Goal: Task Accomplishment & Management: Complete application form

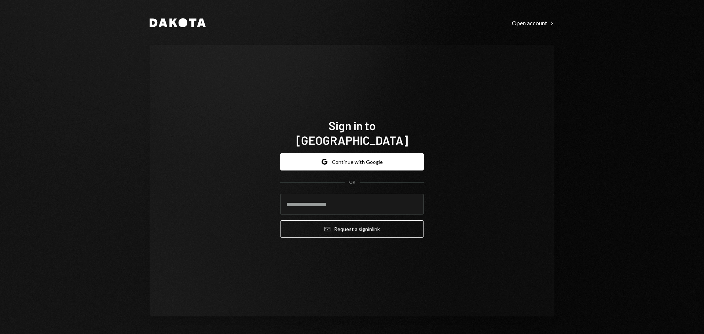
type input "**********"
drag, startPoint x: 343, startPoint y: 224, endPoint x: 318, endPoint y: 237, distance: 27.7
click at [343, 225] on button "Email Request a sign in link" at bounding box center [352, 228] width 144 height 17
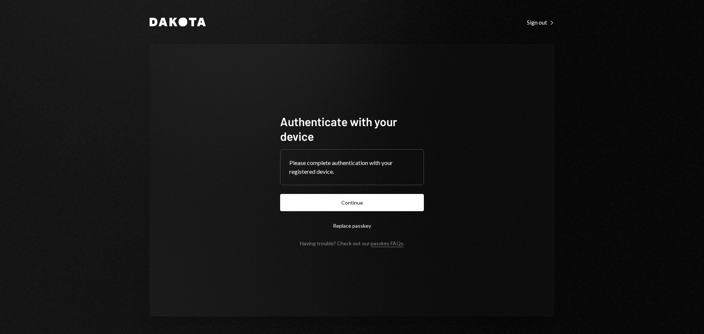
click at [403, 209] on button "Continue" at bounding box center [352, 202] width 144 height 17
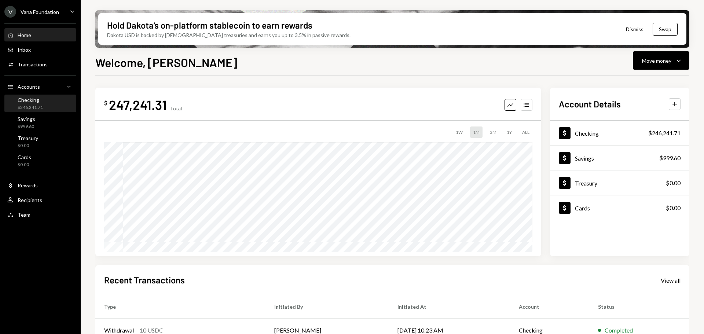
click at [37, 102] on div "Checking" at bounding box center [30, 100] width 25 height 6
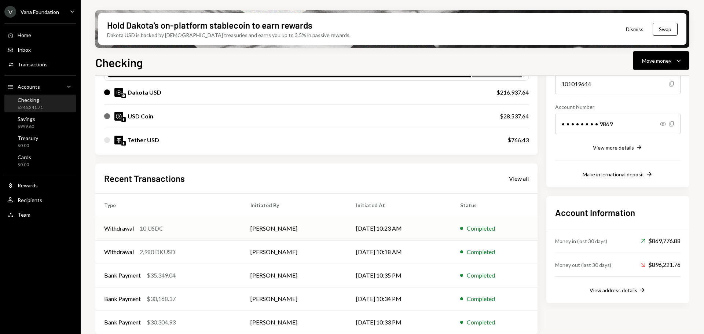
scroll to position [95, 0]
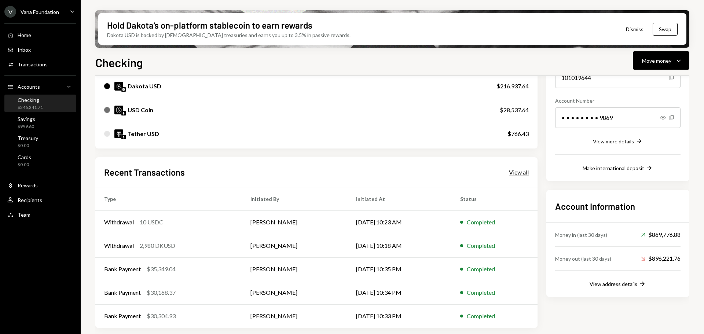
click at [520, 172] on div "View all" at bounding box center [519, 172] width 20 height 7
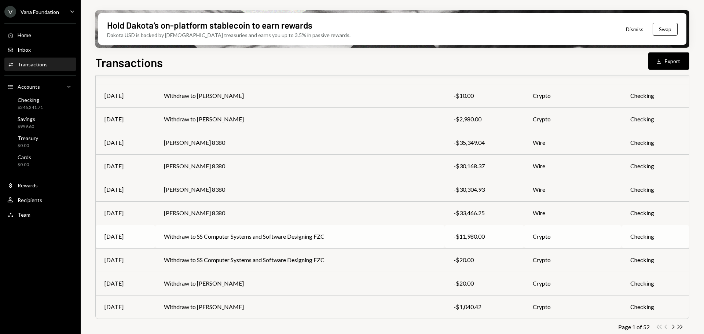
scroll to position [84, 0]
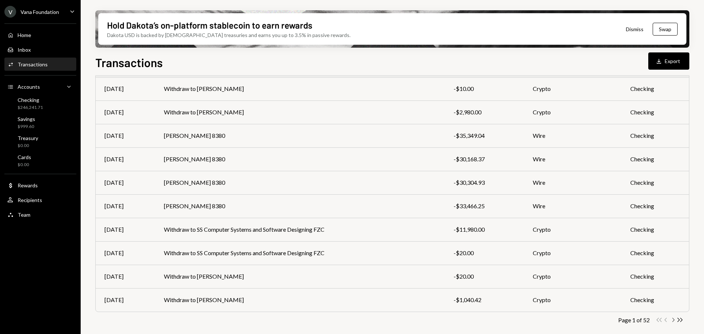
click at [673, 319] on icon "button" at bounding box center [673, 320] width 2 height 4
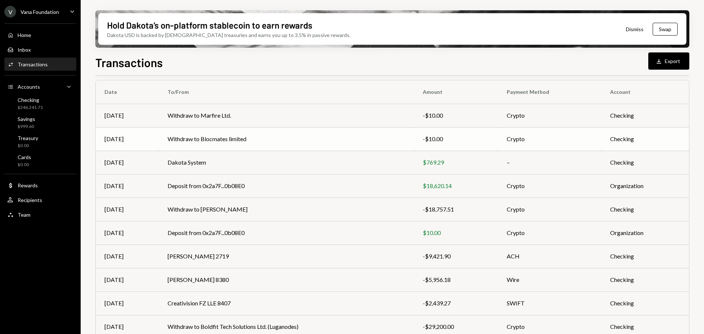
scroll to position [47, 0]
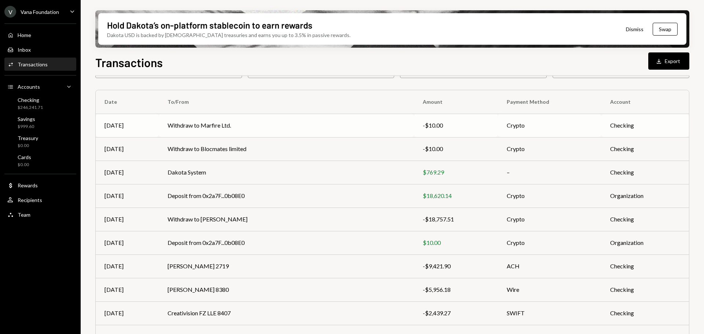
click at [237, 127] on td "Withdraw to Marfire Ltd." at bounding box center [286, 125] width 255 height 23
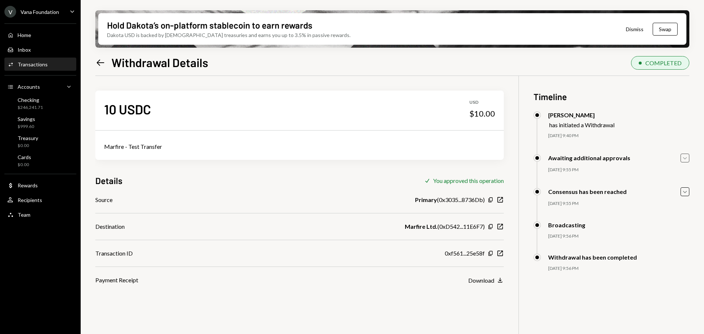
click at [682, 158] on icon "Caret Down" at bounding box center [684, 158] width 8 height 8
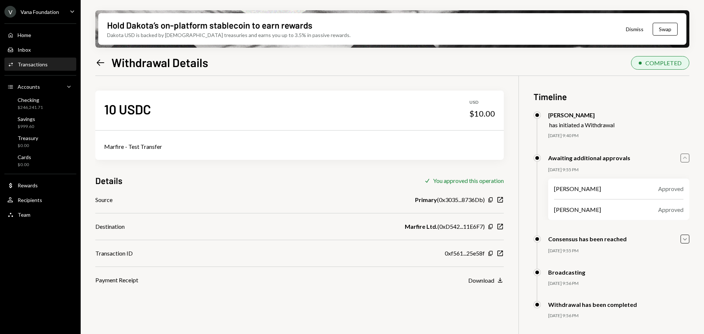
click at [684, 157] on icon "button" at bounding box center [685, 157] width 4 height 2
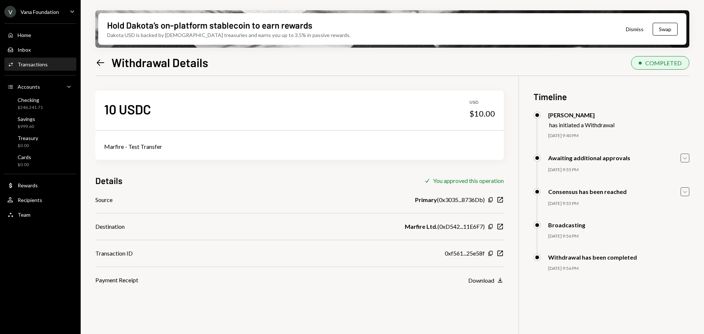
click at [684, 192] on icon "button" at bounding box center [685, 192] width 4 height 2
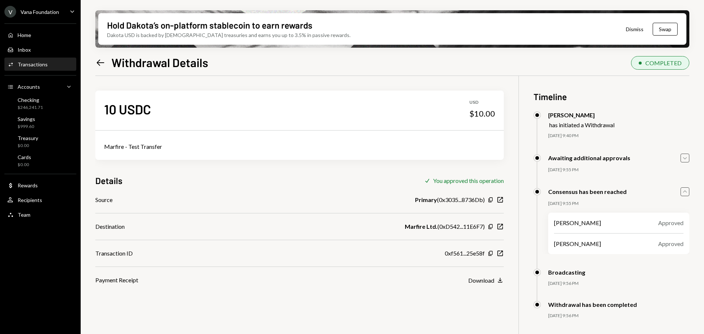
click at [684, 193] on icon "Caret Up" at bounding box center [684, 192] width 8 height 8
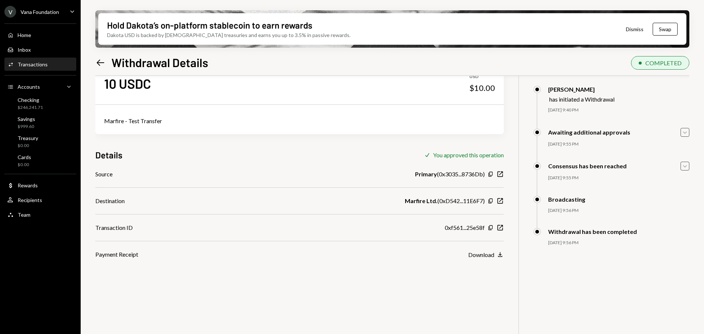
scroll to position [37, 0]
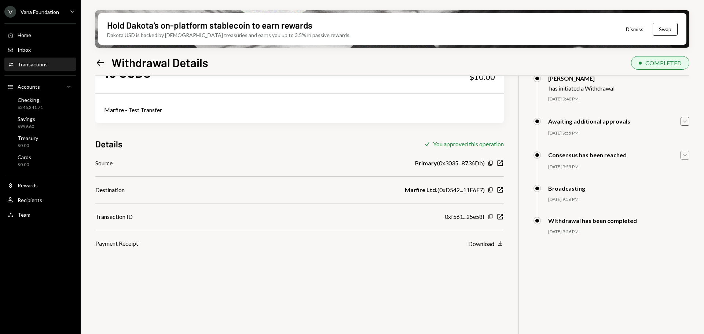
click at [490, 217] on icon "button" at bounding box center [490, 216] width 4 height 5
click at [502, 219] on icon "button" at bounding box center [499, 216] width 5 height 5
click at [22, 33] on div "Home" at bounding box center [25, 35] width 14 height 6
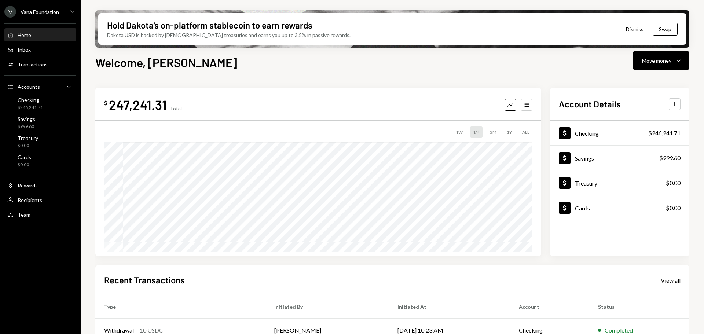
click at [23, 33] on div "Home" at bounding box center [25, 35] width 14 height 6
click at [45, 13] on div "Vana Foundation" at bounding box center [40, 12] width 38 height 6
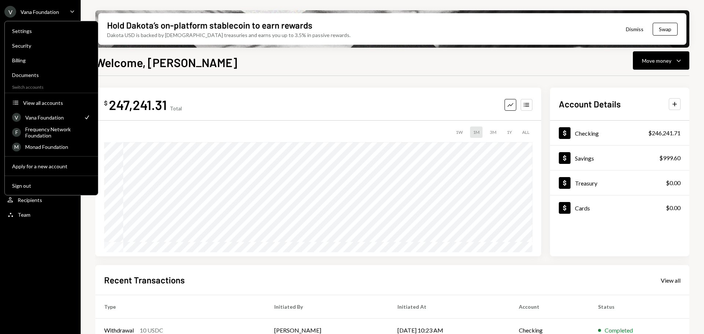
click at [45, 13] on div "Vana Foundation" at bounding box center [40, 12] width 38 height 6
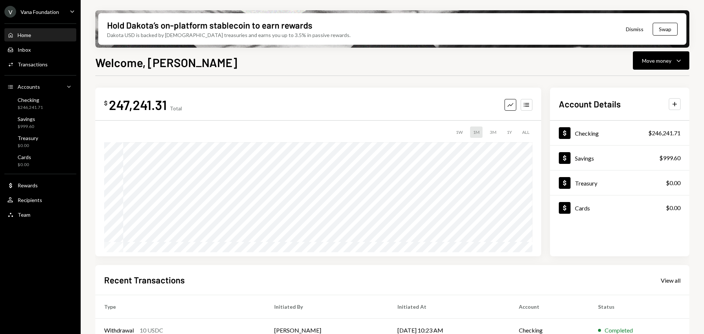
click at [45, 13] on div "Vana Foundation" at bounding box center [40, 12] width 38 height 6
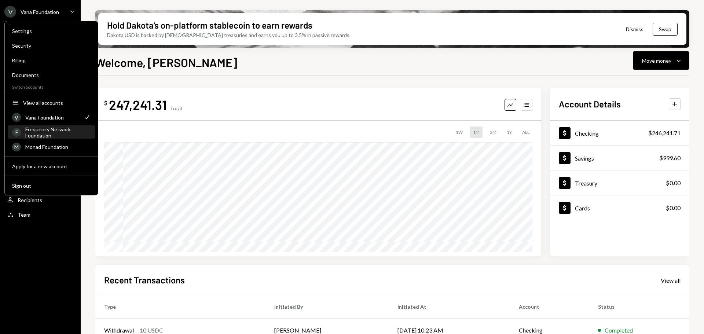
click at [47, 137] on div "Frequency Network Foundation" at bounding box center [57, 132] width 65 height 12
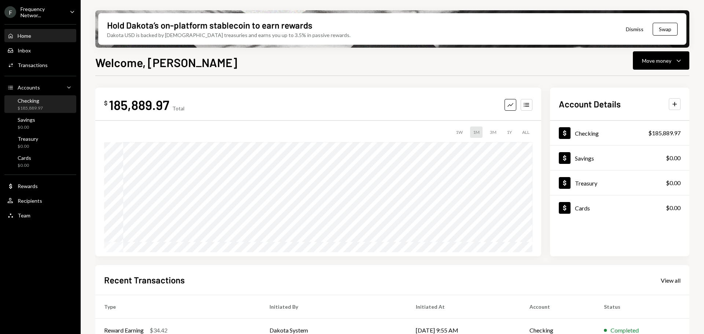
click at [34, 105] on div "$185,889.97" at bounding box center [30, 108] width 25 height 6
click at [32, 102] on div "Checking" at bounding box center [30, 100] width 25 height 6
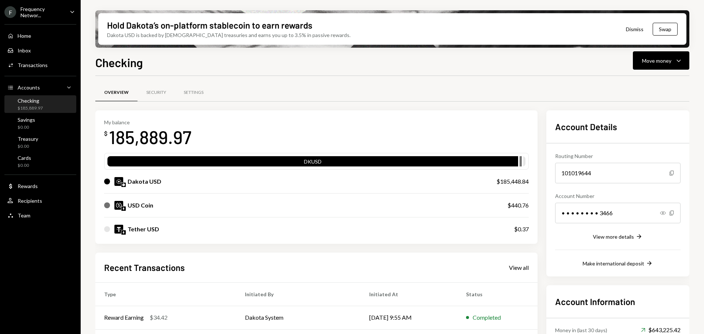
click at [37, 12] on div "Frequency Networ..." at bounding box center [42, 12] width 43 height 12
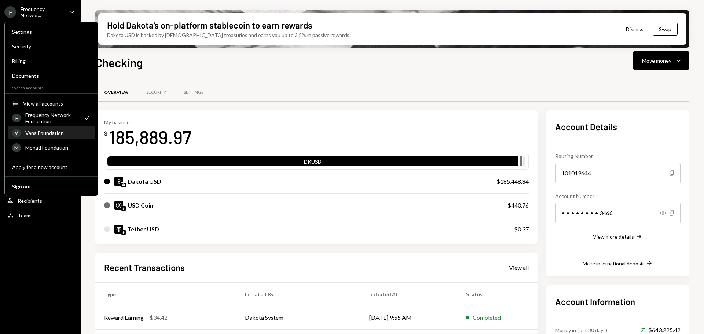
click at [39, 130] on div "Vana Foundation" at bounding box center [57, 133] width 65 height 6
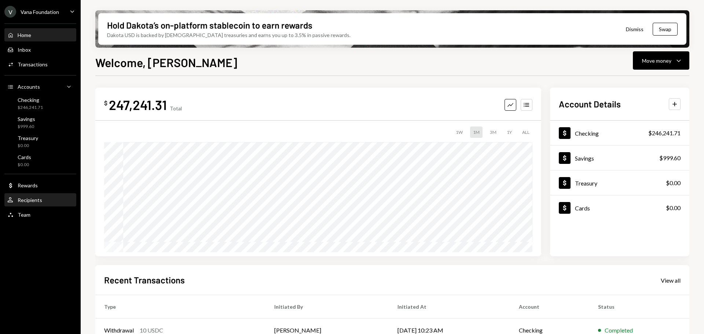
click at [29, 200] on div "Recipients" at bounding box center [30, 200] width 25 height 6
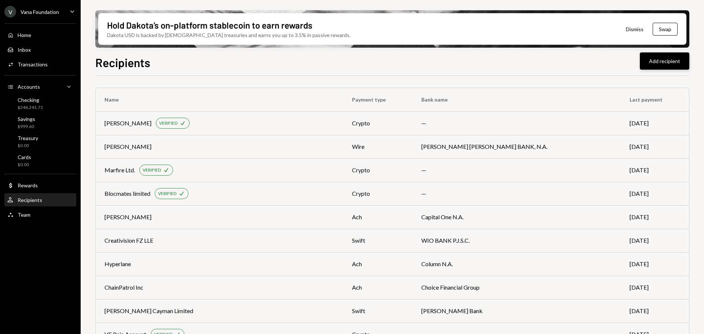
click at [658, 63] on button "Add recipient" at bounding box center [663, 60] width 49 height 17
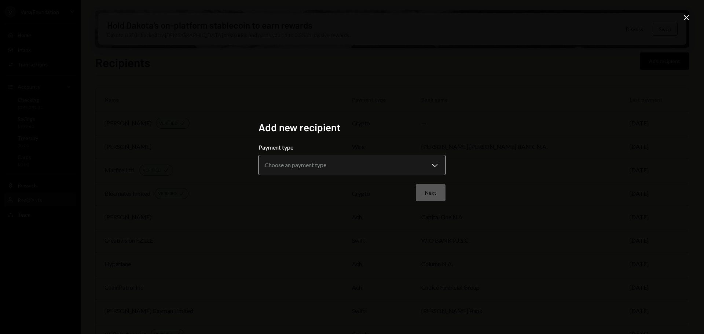
click at [321, 166] on body "V Vana Foundation Caret Down Home Home Inbox Inbox Activities Transactions Acco…" at bounding box center [352, 167] width 704 height 334
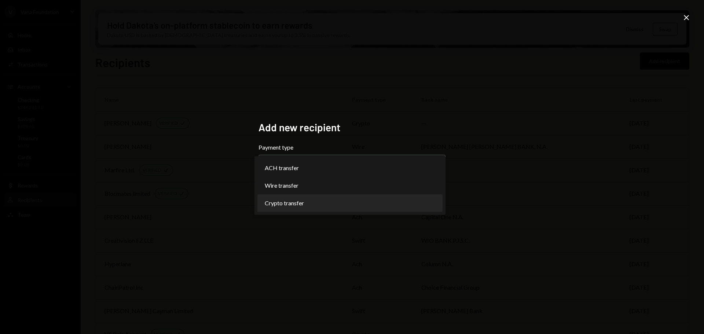
select select "******"
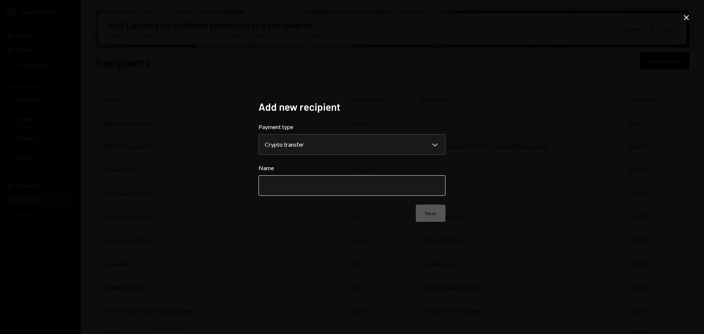
click at [340, 184] on input "Name" at bounding box center [351, 185] width 187 height 21
paste input "**********"
type input "**********"
click at [437, 214] on button "Next" at bounding box center [431, 212] width 30 height 17
click at [357, 147] on body "V Vana Foundation Caret Down Home Home Inbox Inbox Activities Transactions Acco…" at bounding box center [352, 167] width 704 height 334
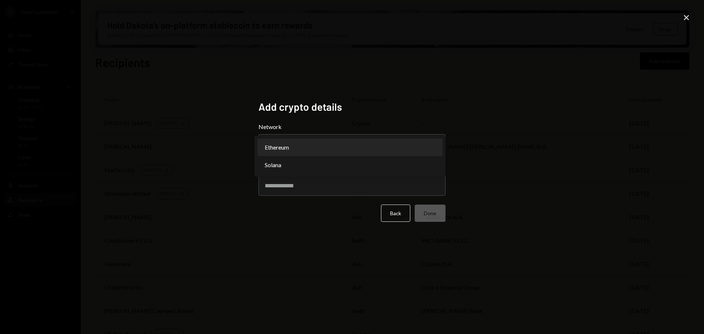
select select "**********"
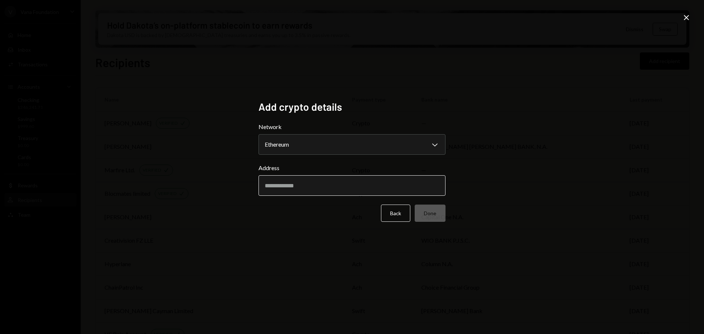
drag, startPoint x: 368, startPoint y: 182, endPoint x: 362, endPoint y: 185, distance: 5.9
click at [368, 182] on input "Address" at bounding box center [351, 185] width 187 height 21
paste input "**********"
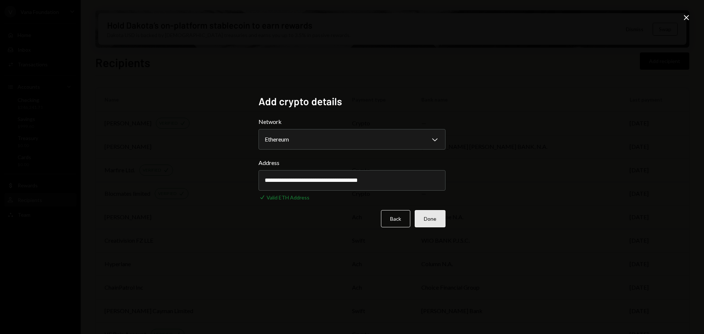
type input "**********"
click at [435, 222] on button "Done" at bounding box center [429, 218] width 31 height 17
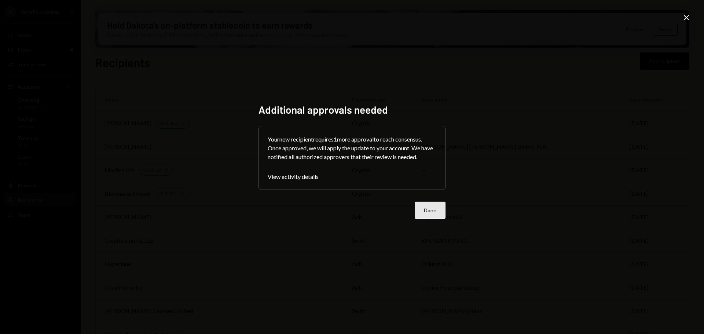
click at [424, 213] on button "Done" at bounding box center [429, 210] width 31 height 17
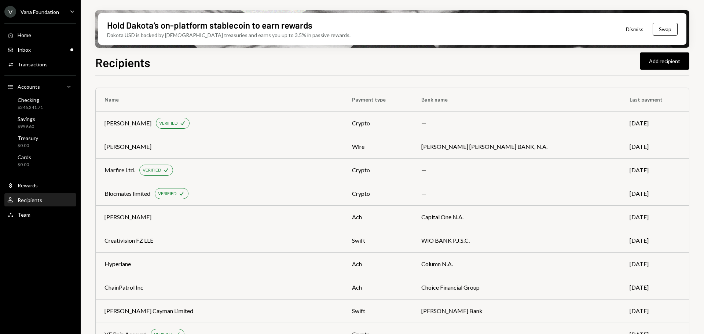
click at [667, 52] on div "Hold Dakota’s on-platform stablecoin to earn rewards Dakota USD is backed by U.…" at bounding box center [392, 167] width 623 height 334
click at [665, 61] on button "Add recipient" at bounding box center [663, 60] width 49 height 17
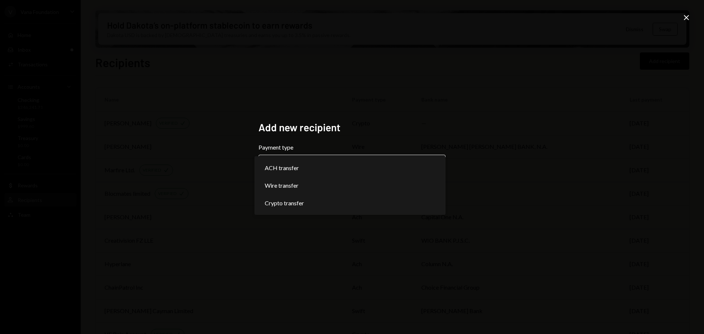
click at [278, 166] on body "V Vana Foundation Caret Down Home Home Inbox Inbox Activities Transactions Acco…" at bounding box center [352, 167] width 704 height 334
select select "******"
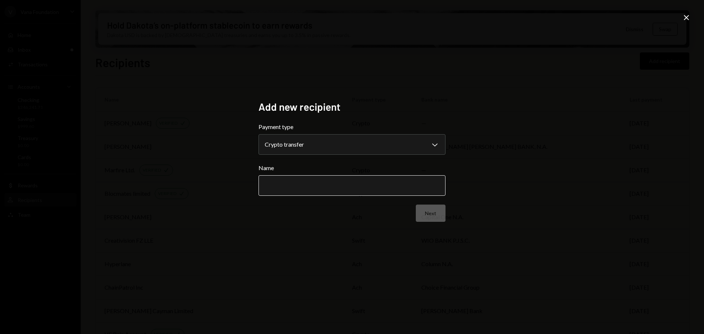
click at [347, 182] on input "Name" at bounding box center [351, 185] width 187 height 21
paste input "**********"
type input "**********"
click at [427, 211] on button "Next" at bounding box center [431, 212] width 30 height 17
click at [309, 139] on body "V Vana Foundation Caret Down Home Home Inbox Inbox Activities Transactions Acco…" at bounding box center [352, 167] width 704 height 334
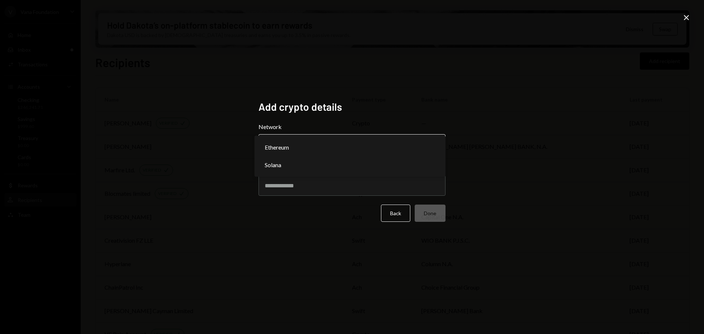
select select "**********"
drag, startPoint x: 307, startPoint y: 145, endPoint x: 277, endPoint y: 151, distance: 31.0
click at [322, 189] on input "Address" at bounding box center [351, 185] width 187 height 21
paste input "**********"
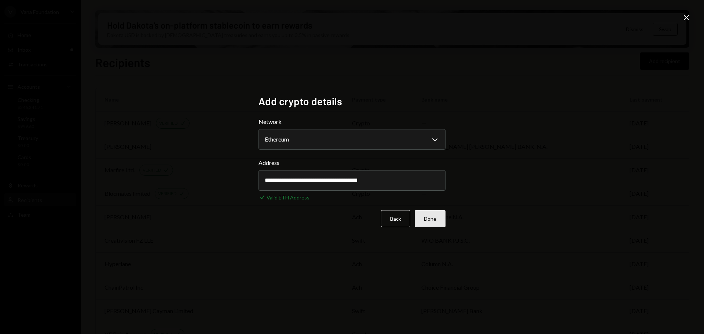
type input "**********"
click at [433, 218] on button "Done" at bounding box center [429, 218] width 31 height 17
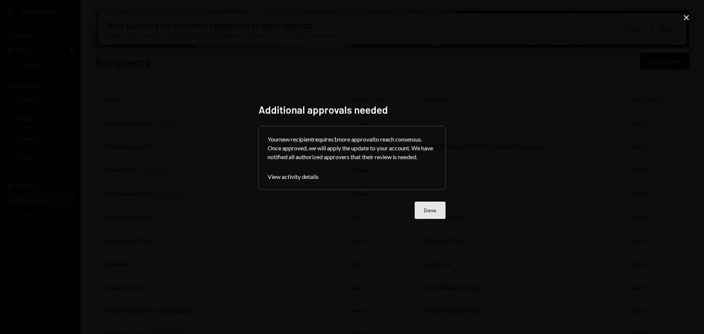
click at [435, 206] on button "Done" at bounding box center [429, 210] width 31 height 17
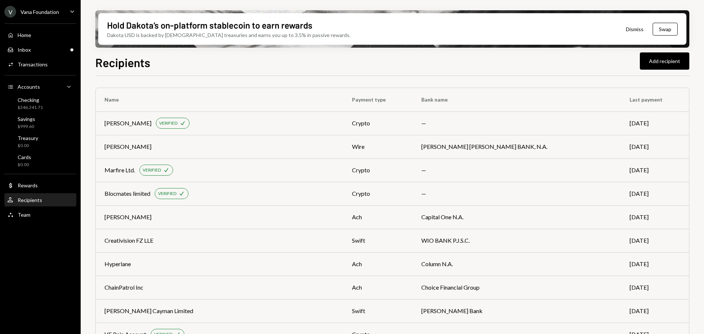
scroll to position [220, 0]
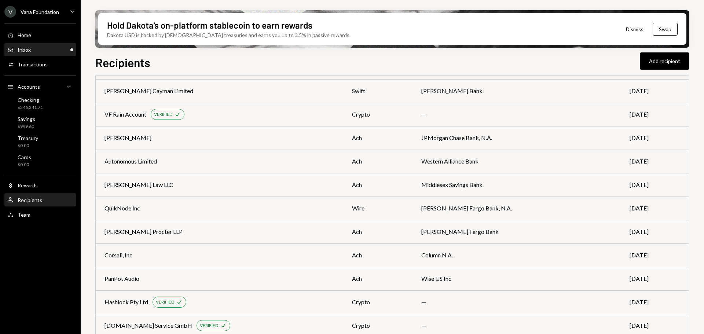
click at [28, 45] on div "Inbox Inbox" at bounding box center [40, 50] width 66 height 12
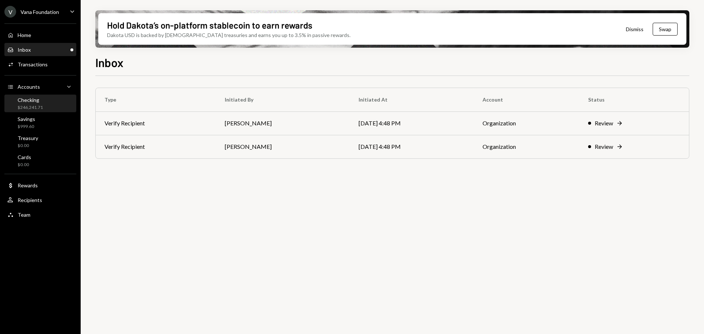
click at [34, 99] on div "Checking" at bounding box center [30, 100] width 25 height 6
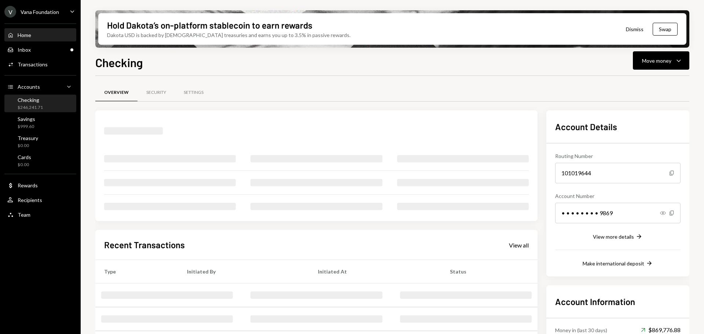
click at [20, 30] on div "Home Home" at bounding box center [40, 35] width 66 height 12
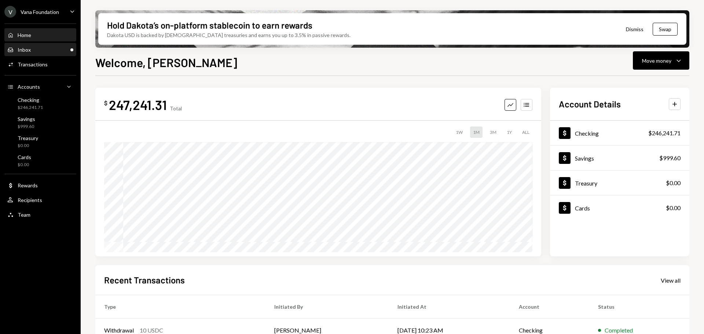
click at [40, 47] on div "Inbox Inbox" at bounding box center [40, 50] width 66 height 7
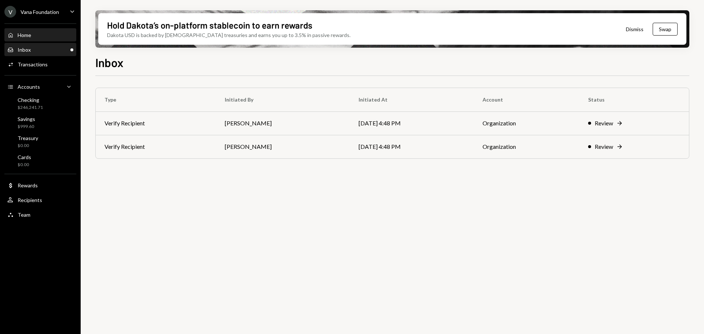
click at [34, 35] on div "Home Home" at bounding box center [40, 35] width 66 height 7
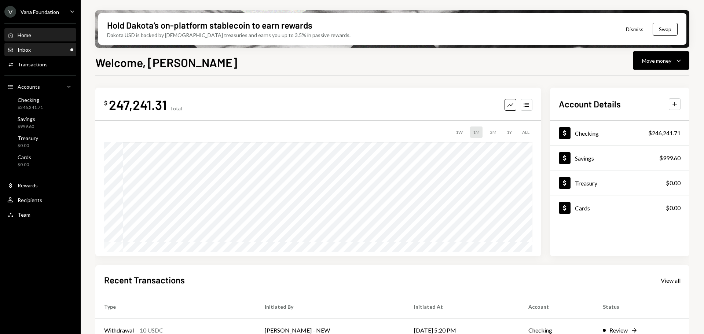
click at [41, 47] on div "Inbox Inbox" at bounding box center [40, 50] width 66 height 7
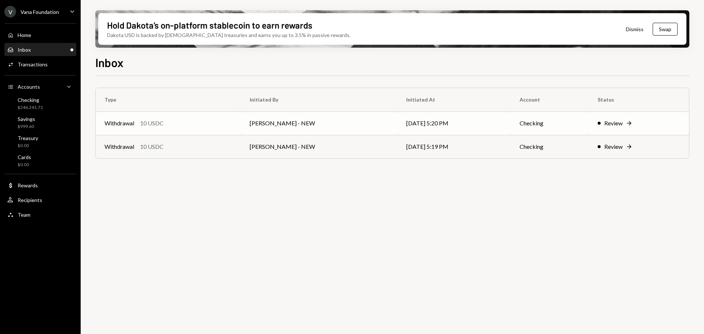
click at [201, 122] on div "Withdrawal 10 USDC" at bounding box center [168, 123] width 128 height 9
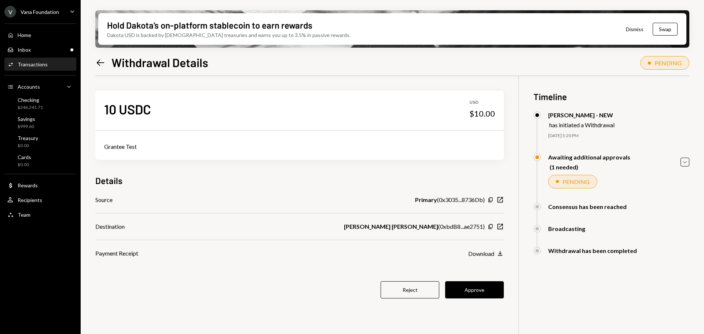
scroll to position [59, 0]
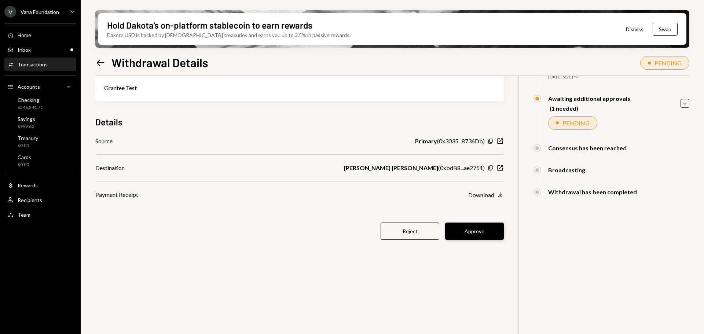
click at [484, 228] on button "Approve" at bounding box center [474, 230] width 59 height 17
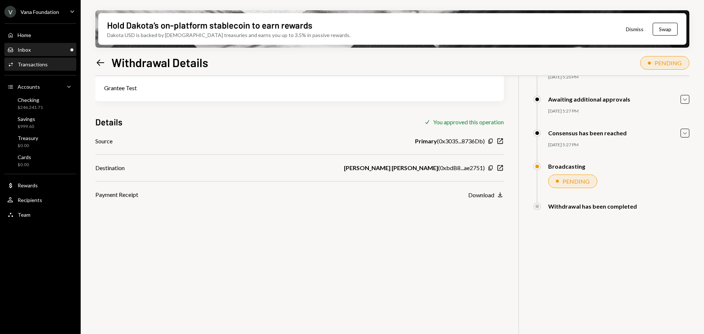
click at [38, 49] on div "Inbox Inbox" at bounding box center [40, 50] width 66 height 7
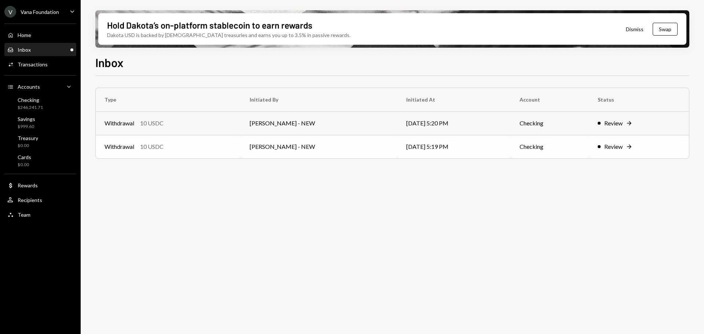
click at [324, 151] on td "[PERSON_NAME] - NEW" at bounding box center [319, 146] width 157 height 23
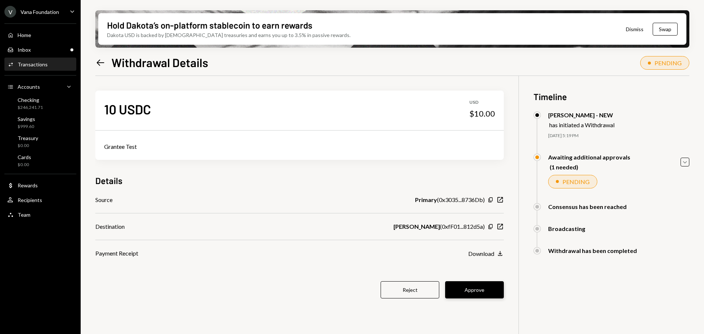
click at [486, 286] on button "Approve" at bounding box center [474, 289] width 59 height 17
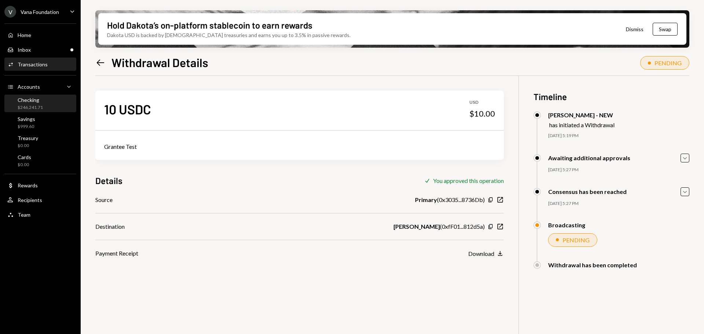
click at [27, 100] on div "Checking" at bounding box center [30, 100] width 25 height 6
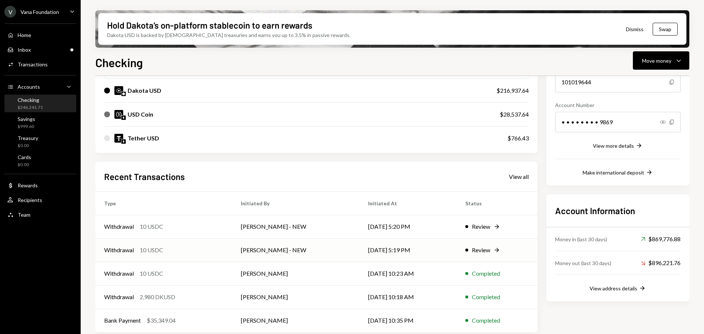
scroll to position [95, 0]
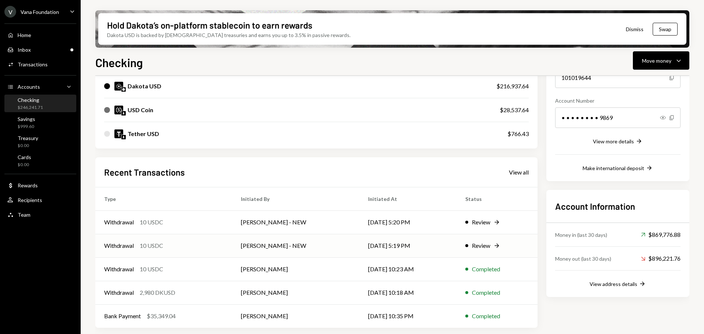
click at [208, 241] on div "Withdrawal 10 USDC" at bounding box center [163, 245] width 119 height 9
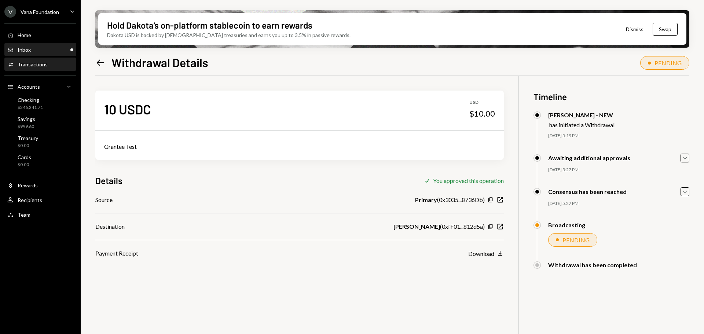
click at [30, 51] on div "Inbox Inbox" at bounding box center [40, 50] width 66 height 7
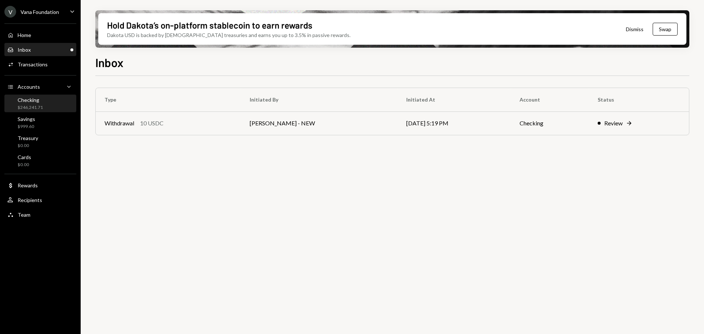
click at [39, 101] on div "Checking" at bounding box center [30, 100] width 25 height 6
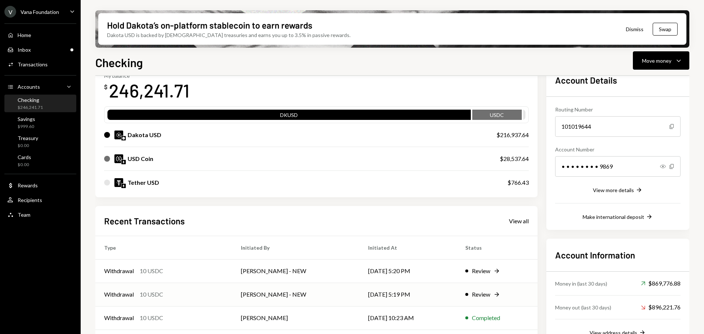
scroll to position [95, 0]
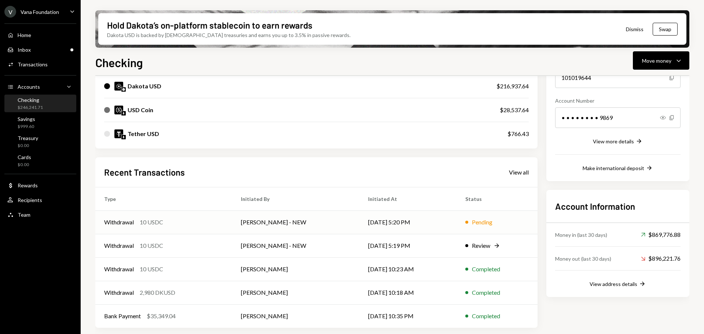
click at [207, 222] on div "Withdrawal 10 USDC" at bounding box center [163, 222] width 119 height 9
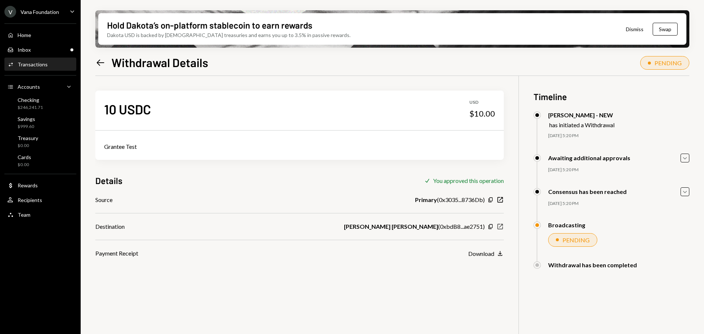
click at [499, 223] on icon "New Window" at bounding box center [499, 226] width 7 height 7
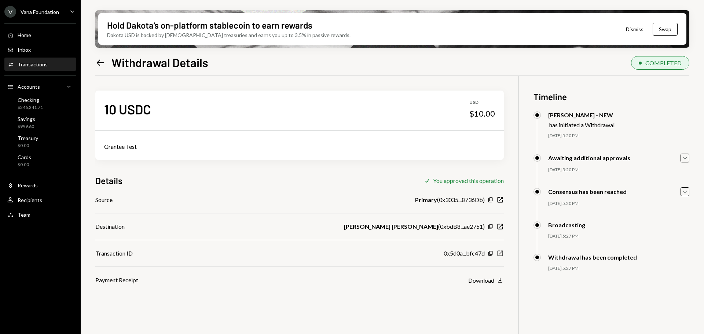
click at [503, 254] on icon "New Window" at bounding box center [499, 253] width 7 height 7
click at [44, 105] on div "Checking $246,241.71" at bounding box center [40, 104] width 66 height 14
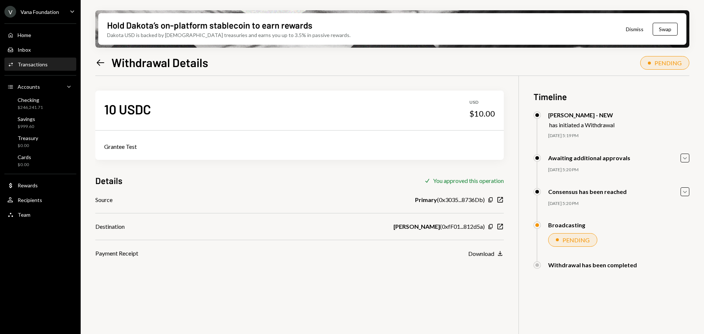
click at [503, 227] on div "10 USDC USD $10.00 Grantee Test Details Check You approved this operation Sourc…" at bounding box center [392, 243] width 594 height 334
click at [499, 228] on icon "New Window" at bounding box center [499, 226] width 7 height 7
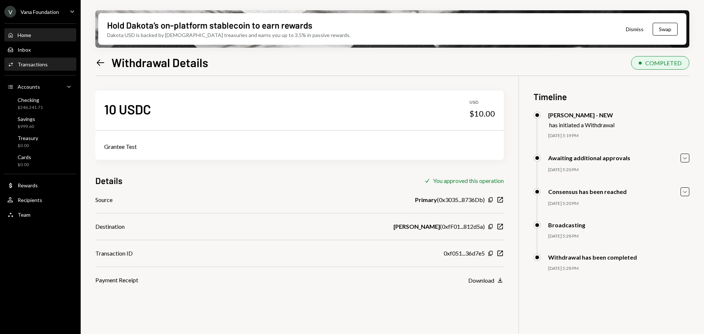
click at [17, 35] on div "Home Home" at bounding box center [19, 35] width 24 height 7
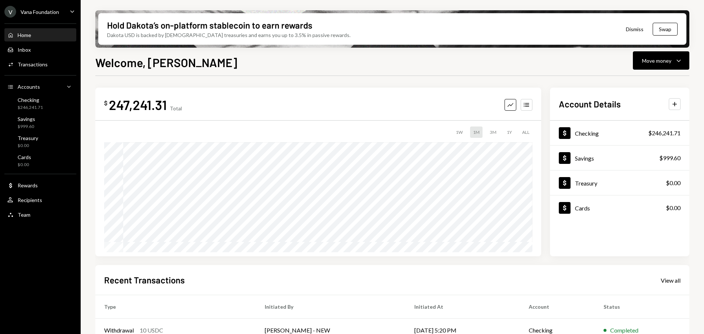
click at [55, 6] on div "V Vana Foundation" at bounding box center [31, 12] width 55 height 12
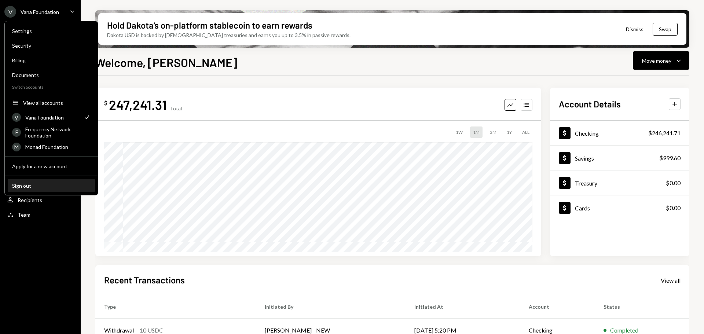
click at [33, 183] on div "Sign out" at bounding box center [51, 185] width 78 height 6
